Goal: Task Accomplishment & Management: Manage account settings

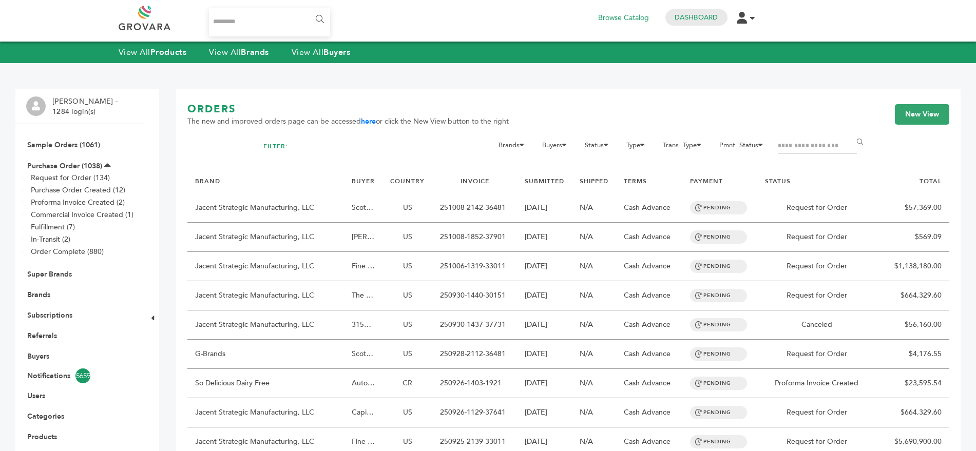
click at [260, 23] on input "Search..." at bounding box center [270, 22] width 122 height 29
type input "*****"
click at [307, 9] on input "******" at bounding box center [318, 19] width 23 height 21
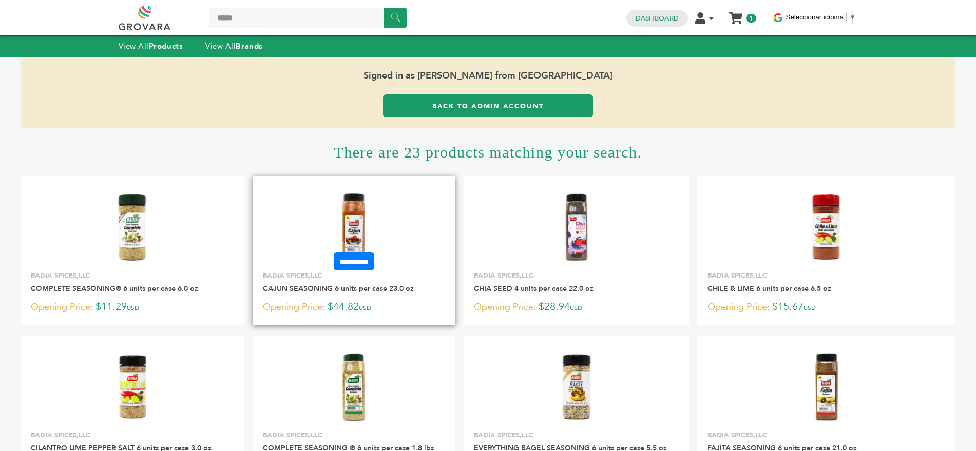
click at [363, 207] on img at bounding box center [354, 227] width 74 height 74
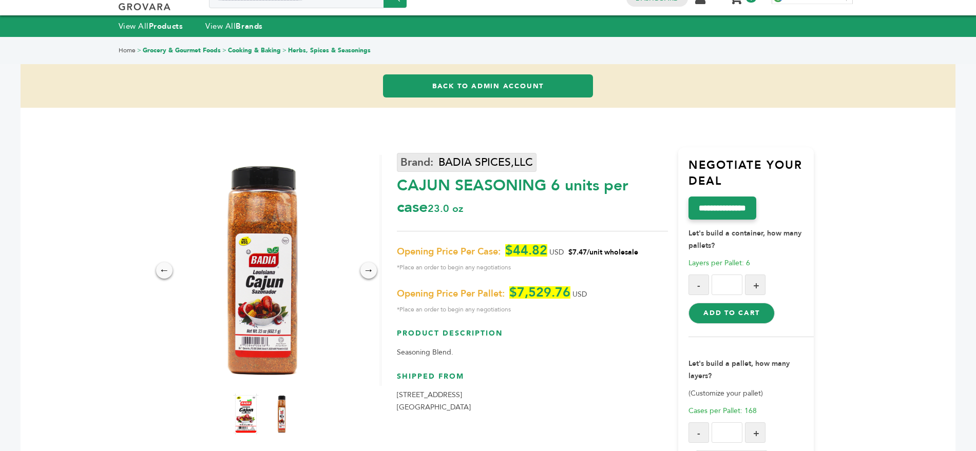
scroll to position [38, 0]
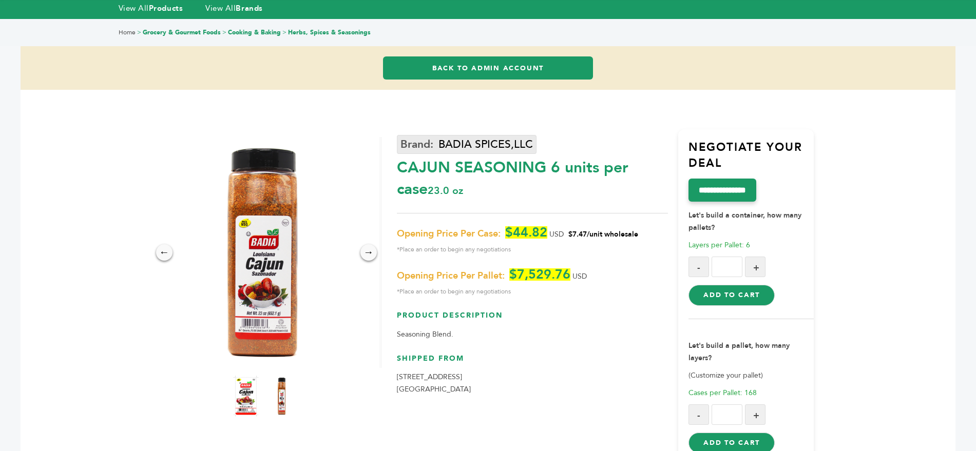
click at [429, 148] on link "BADIA SPICES,LLC" at bounding box center [467, 144] width 140 height 19
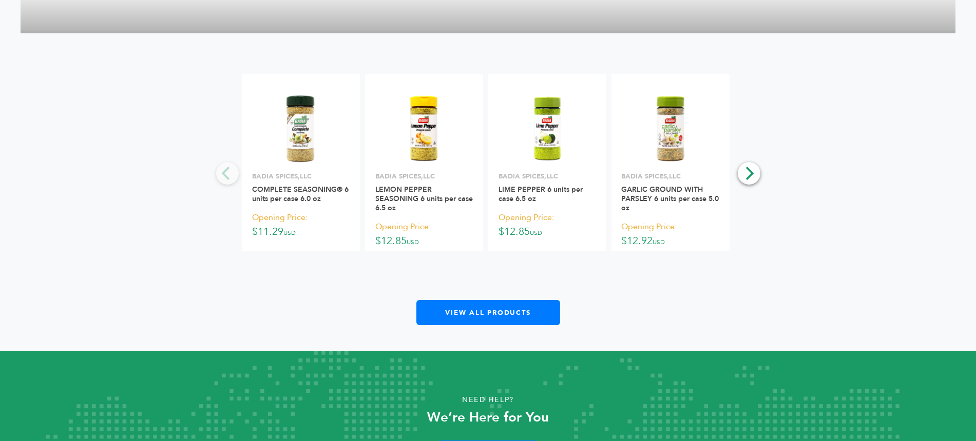
scroll to position [2425, 0]
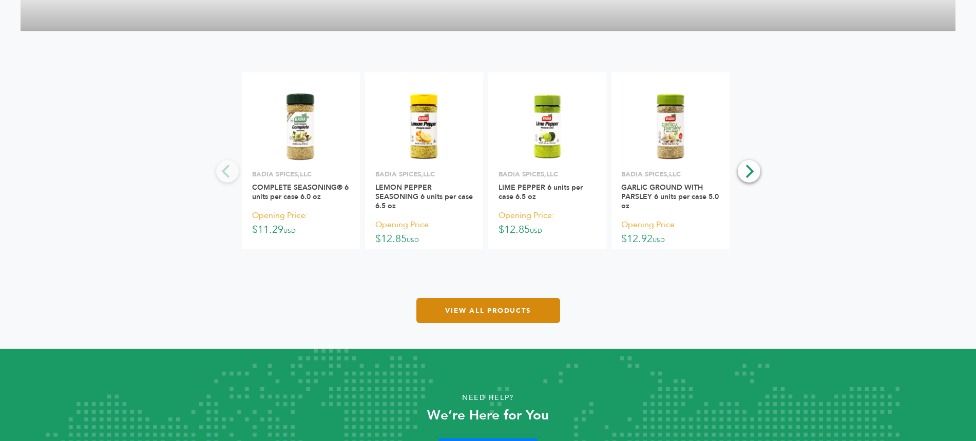
click at [492, 316] on link "View All Products" at bounding box center [488, 310] width 144 height 25
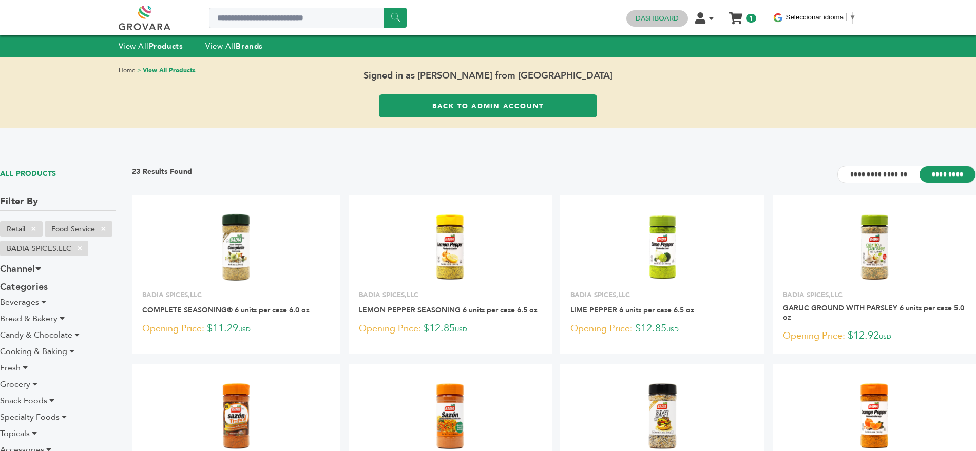
click at [648, 15] on link "Dashboard" at bounding box center [657, 18] width 43 height 9
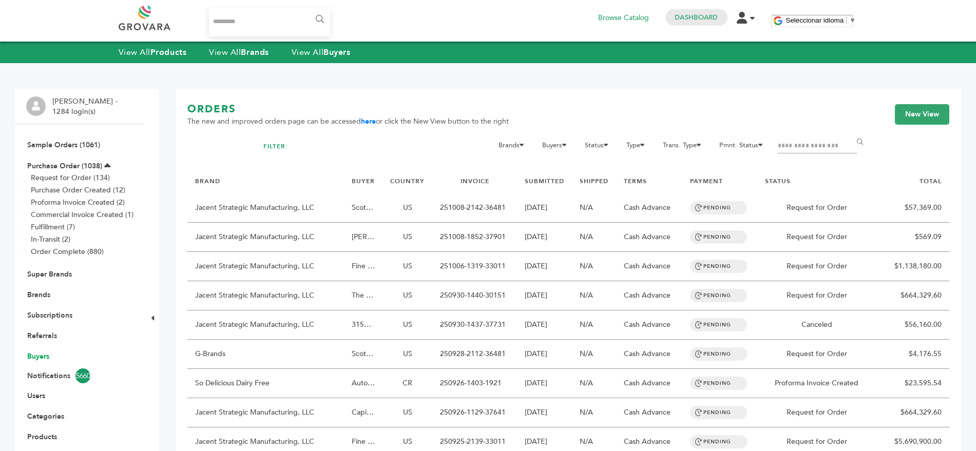
click at [40, 357] on link "Buyers" at bounding box center [38, 357] width 22 height 10
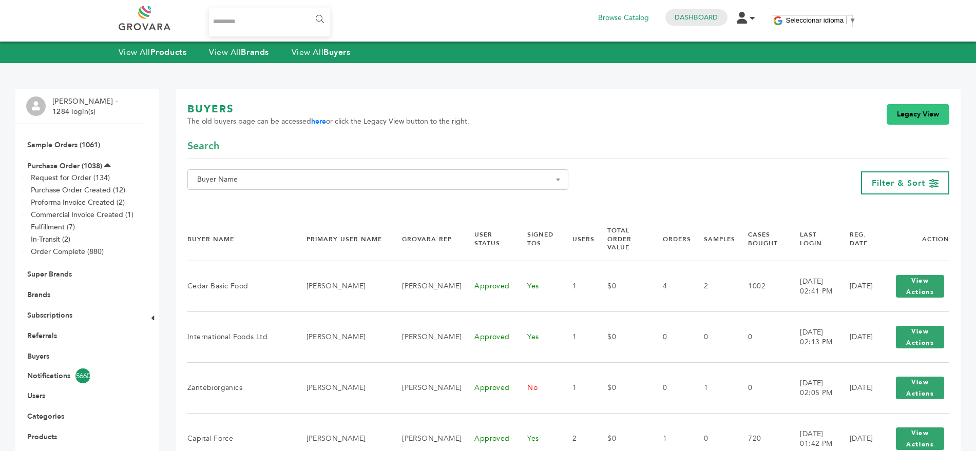
click at [906, 107] on link "Legacy View" at bounding box center [918, 114] width 63 height 21
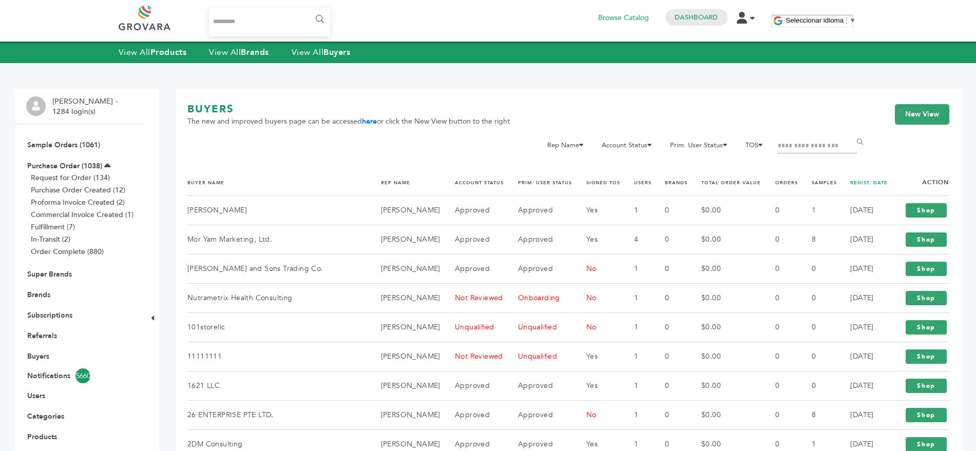
click at [862, 183] on link "REGIST. DATE" at bounding box center [868, 183] width 37 height 6
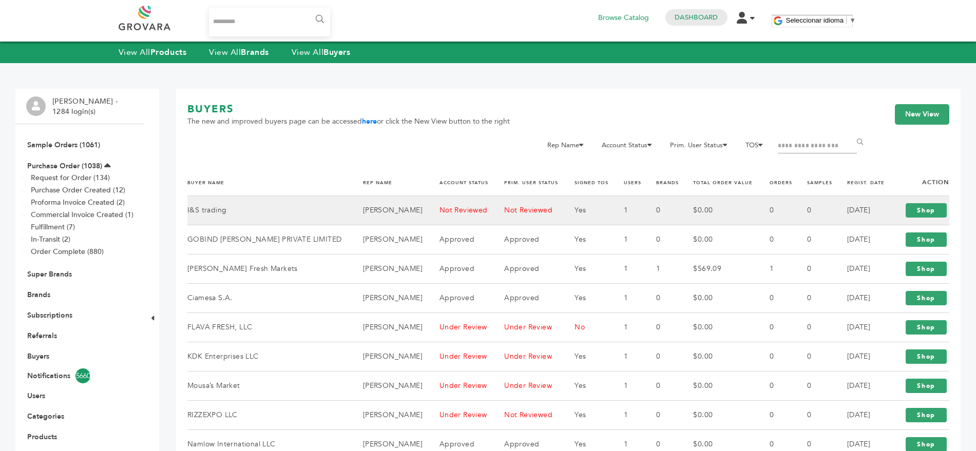
click at [218, 210] on td "I&S trading" at bounding box center [268, 210] width 163 height 29
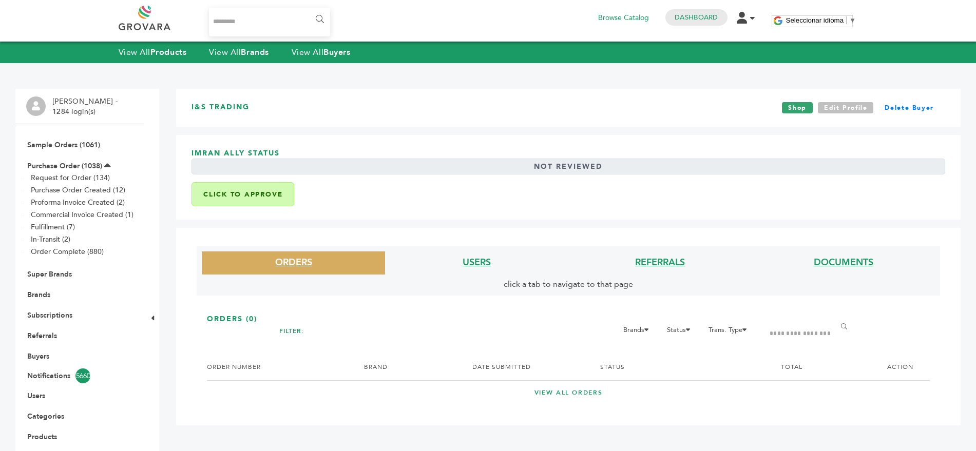
click at [841, 103] on link "Edit Profile" at bounding box center [846, 107] width 56 height 11
click at [227, 197] on button "Click to Approve" at bounding box center [242, 194] width 103 height 24
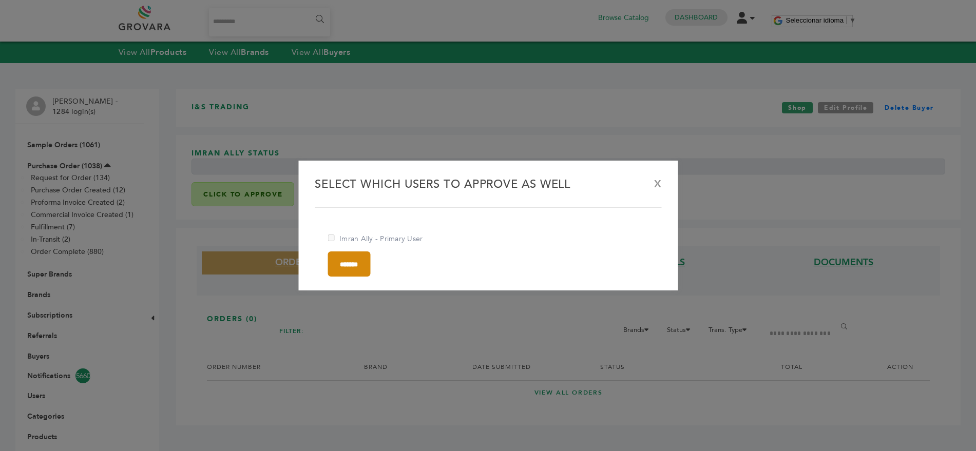
click at [368, 263] on input "*******" at bounding box center [349, 264] width 43 height 25
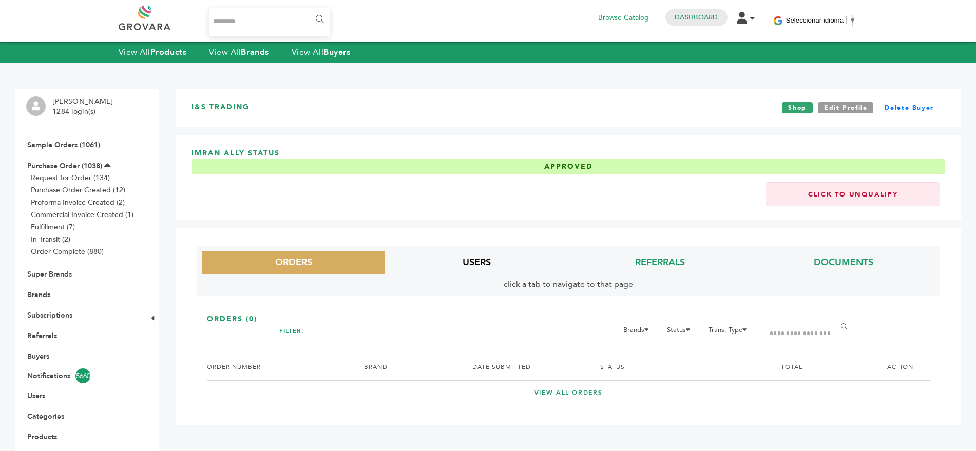
click at [477, 263] on link "USERS" at bounding box center [477, 262] width 28 height 13
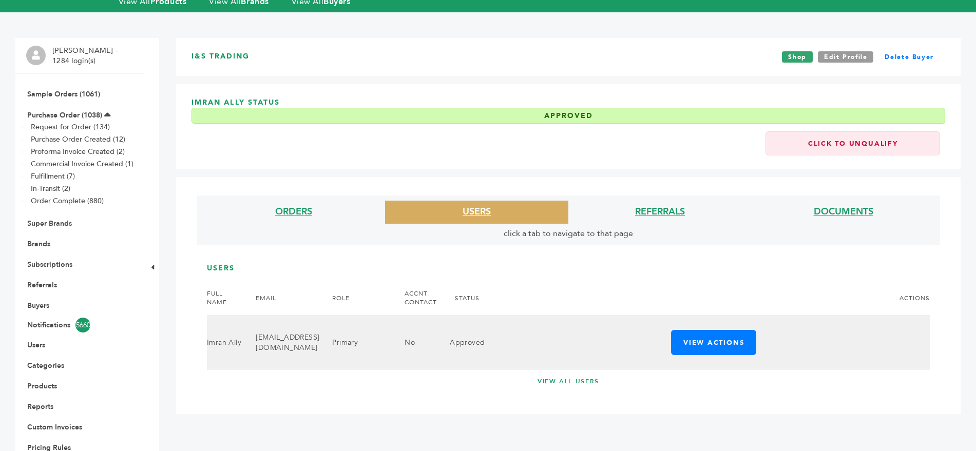
scroll to position [51, 0]
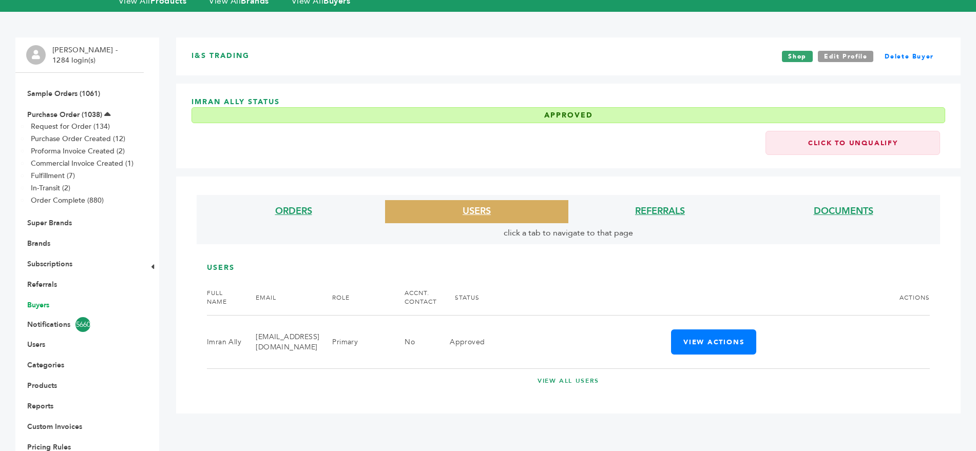
click at [38, 304] on link "Buyers" at bounding box center [38, 305] width 22 height 10
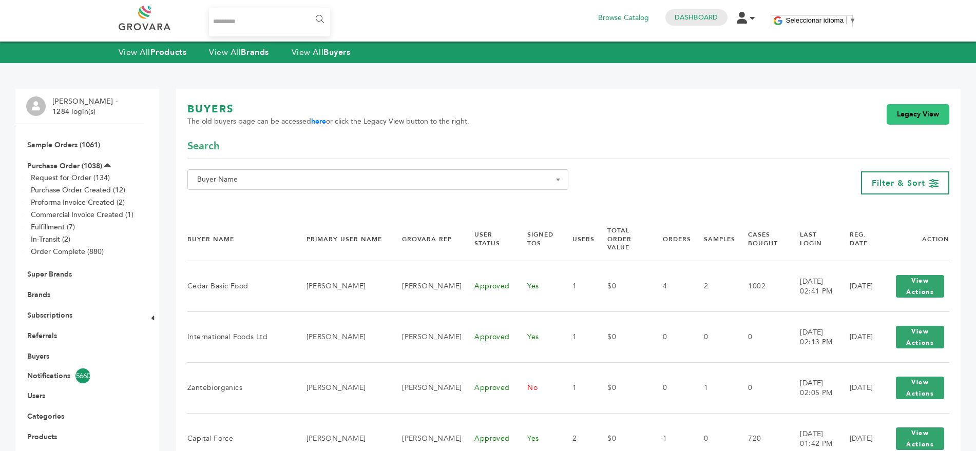
click at [925, 112] on link "Legacy View" at bounding box center [918, 114] width 63 height 21
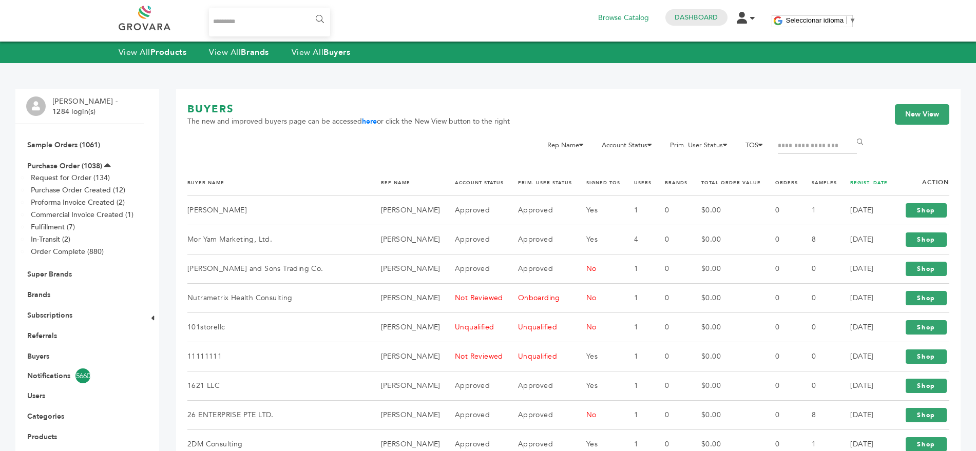
click at [851, 182] on link "REGIST. DATE" at bounding box center [868, 183] width 37 height 6
